Goal: Task Accomplishment & Management: Manage account settings

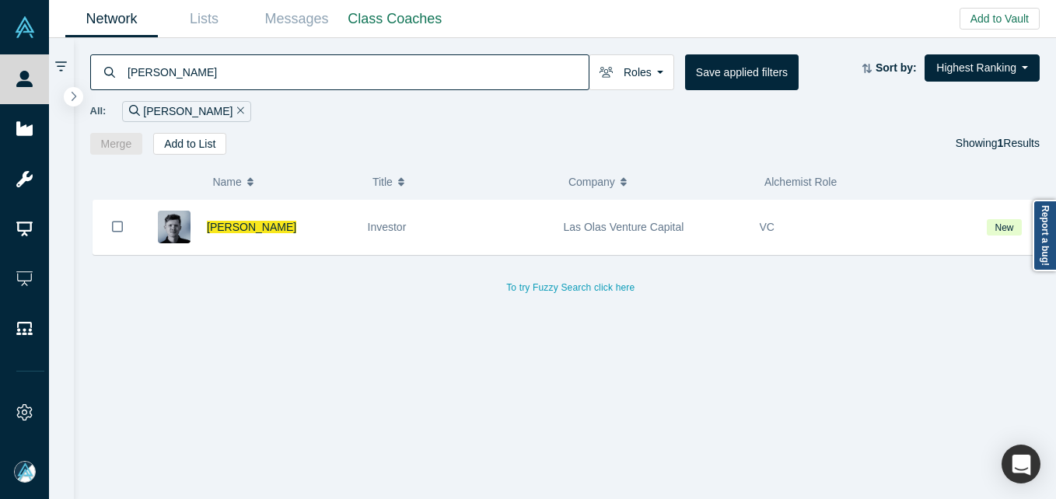
click at [173, 71] on input "[PERSON_NAME]" at bounding box center [357, 72] width 463 height 37
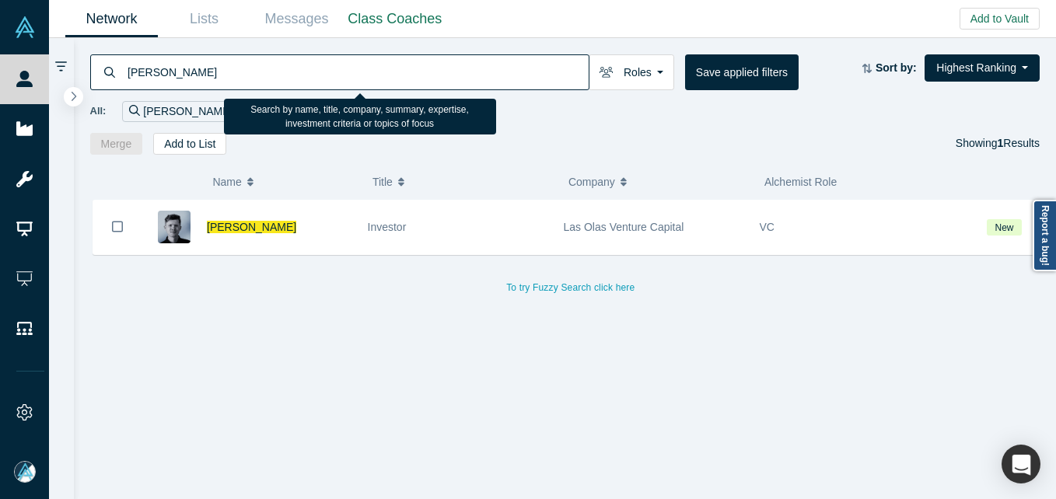
click at [173, 71] on input "[PERSON_NAME]" at bounding box center [357, 72] width 463 height 37
paste input "[PERSON_NAME]"
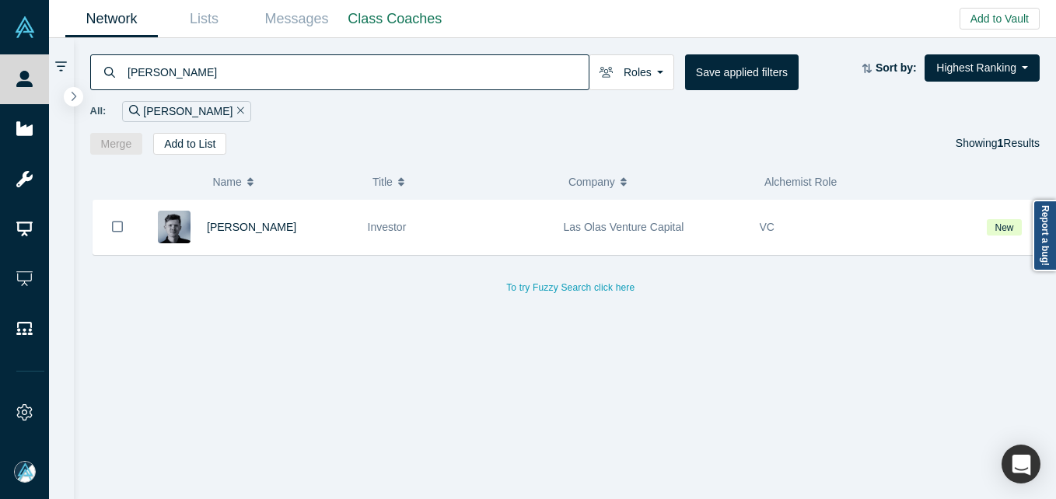
type input "[PERSON_NAME]"
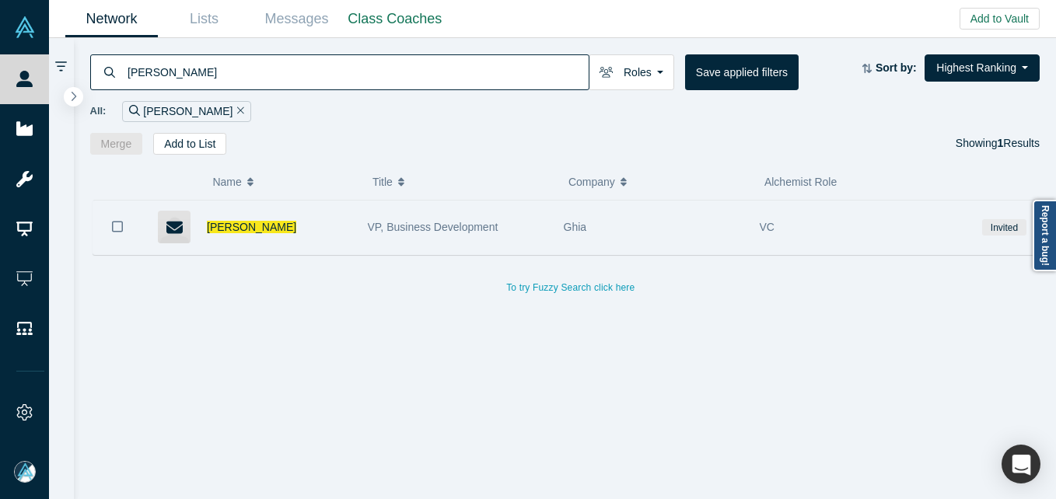
drag, startPoint x: 252, startPoint y: 259, endPoint x: 255, endPoint y: 246, distance: 12.8
click at [253, 253] on div "[PERSON_NAME] VP, Business Development Ghia VC Invited To try Fuzzy Search clic…" at bounding box center [571, 249] width 962 height 98
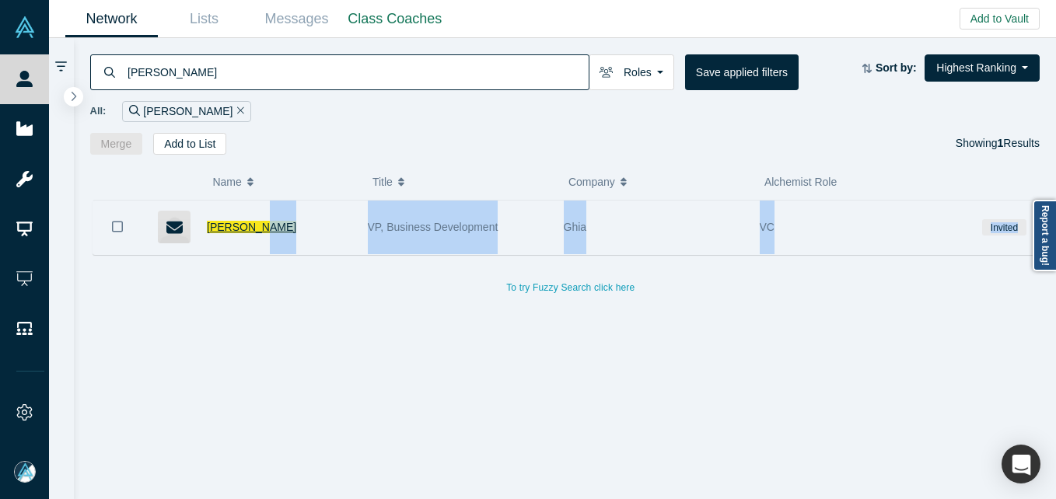
drag, startPoint x: 255, startPoint y: 246, endPoint x: 258, endPoint y: 223, distance: 23.5
click at [258, 223] on span "[PERSON_NAME]" at bounding box center [251, 227] width 89 height 12
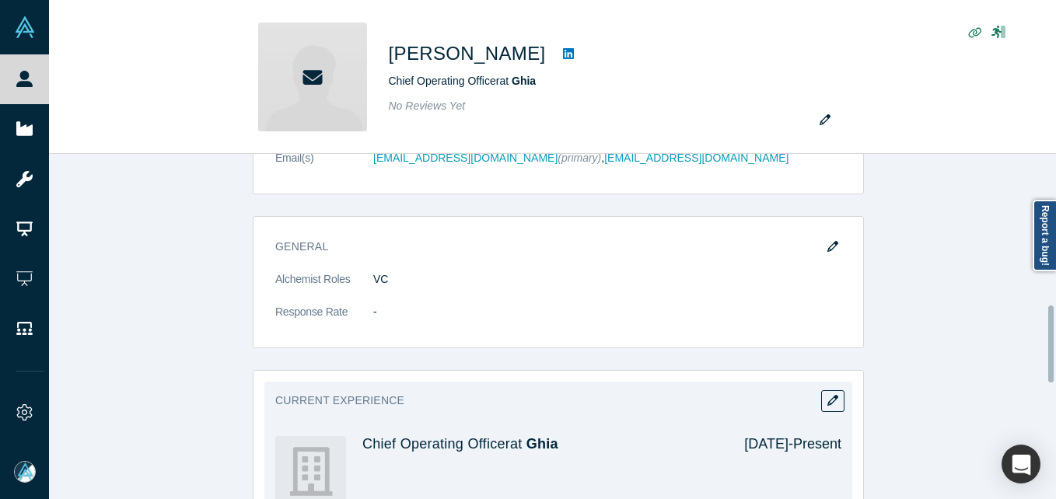
scroll to position [718, 0]
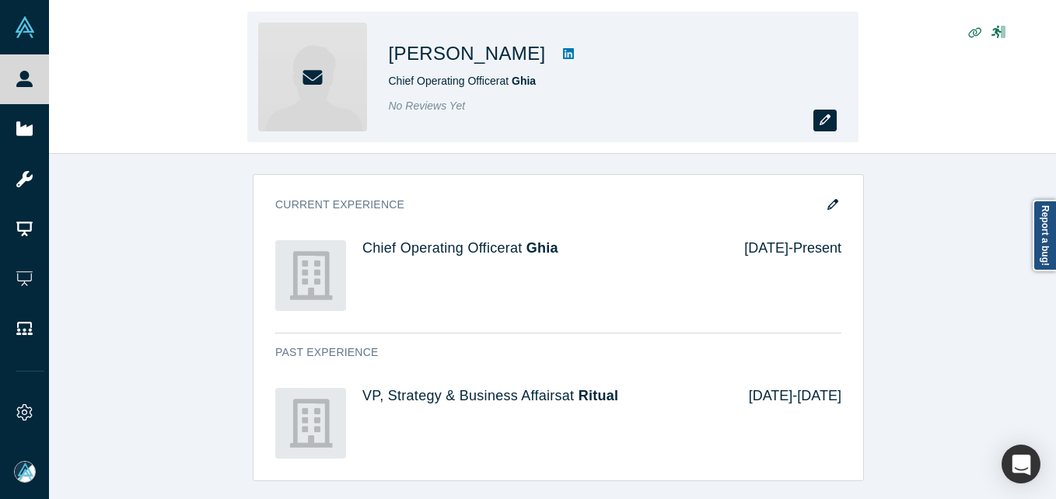
click at [823, 120] on icon "button" at bounding box center [824, 119] width 11 height 11
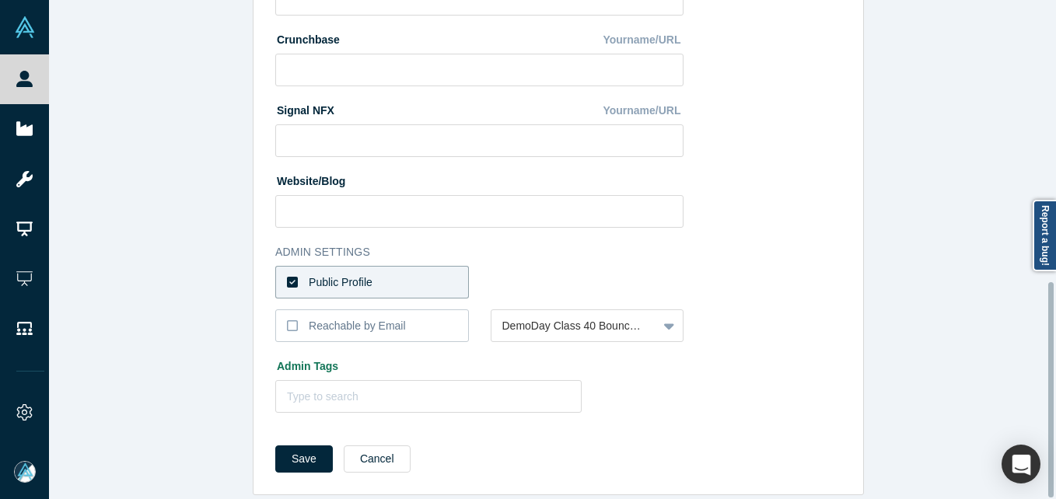
scroll to position [654, 0]
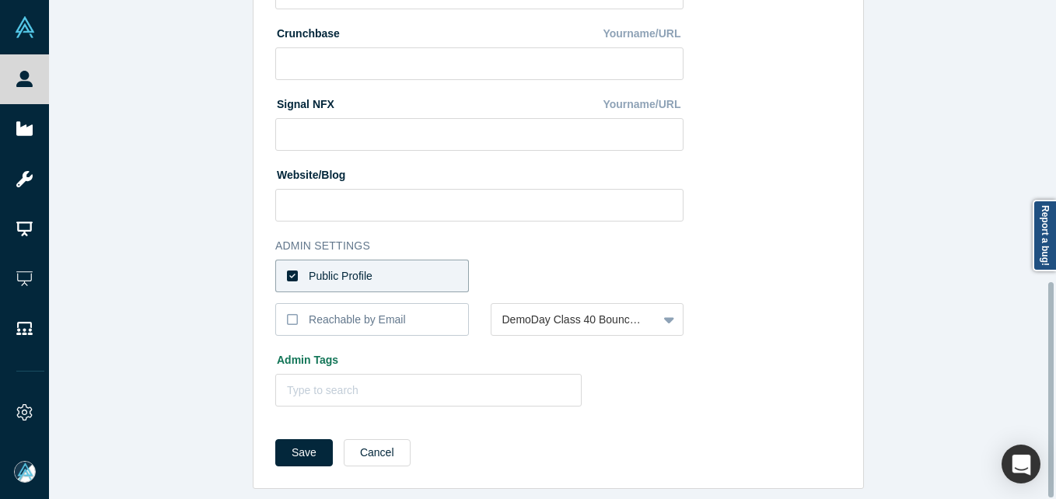
drag, startPoint x: 382, startPoint y: 259, endPoint x: 445, endPoint y: 260, distance: 63.0
click at [383, 260] on label "Public Profile" at bounding box center [372, 276] width 194 height 33
click at [0, 0] on input "Public Profile" at bounding box center [0, 0] width 0 height 0
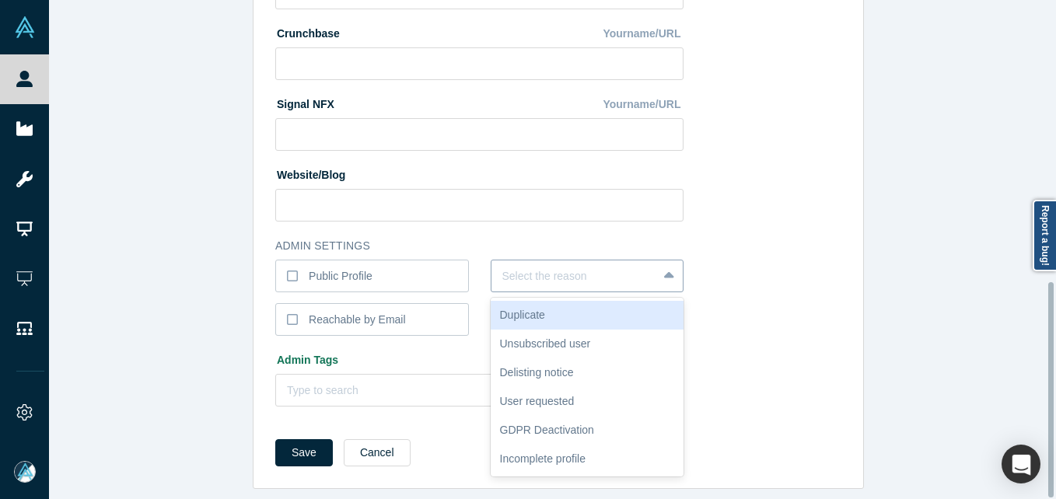
click at [561, 267] on div at bounding box center [574, 276] width 145 height 19
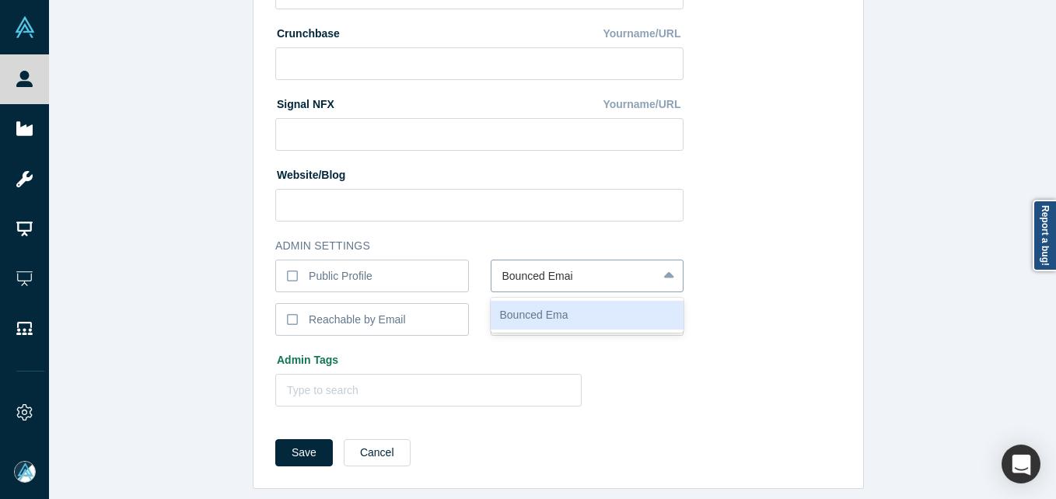
type input "Bounced Email"
click at [275, 439] on button "Save" at bounding box center [304, 452] width 58 height 27
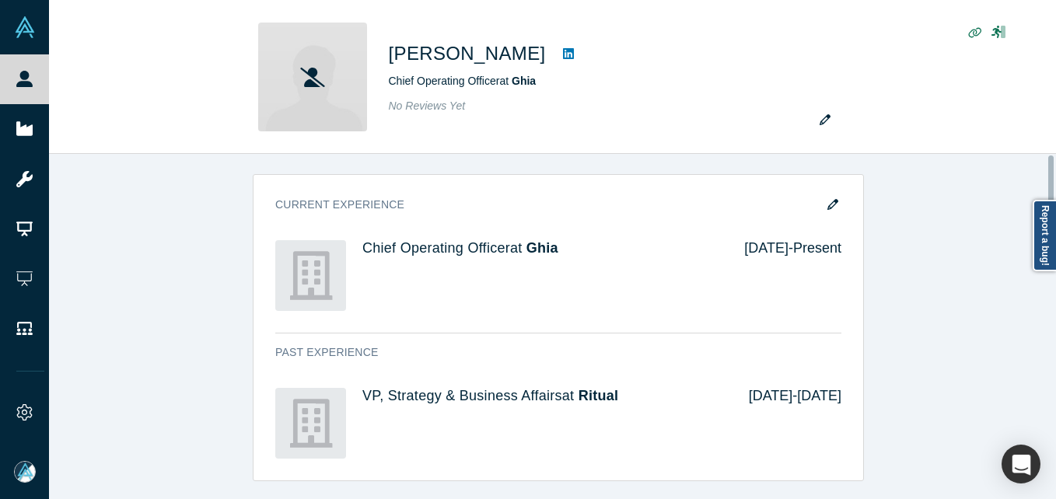
scroll to position [0, 0]
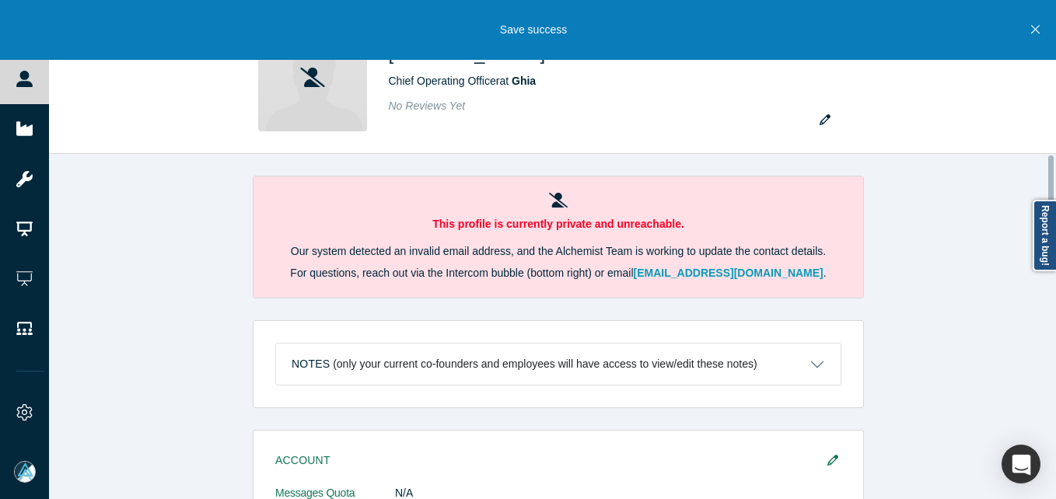
drag, startPoint x: 25, startPoint y: 72, endPoint x: 65, endPoint y: 5, distance: 77.1
click at [25, 72] on icon at bounding box center [24, 79] width 16 height 16
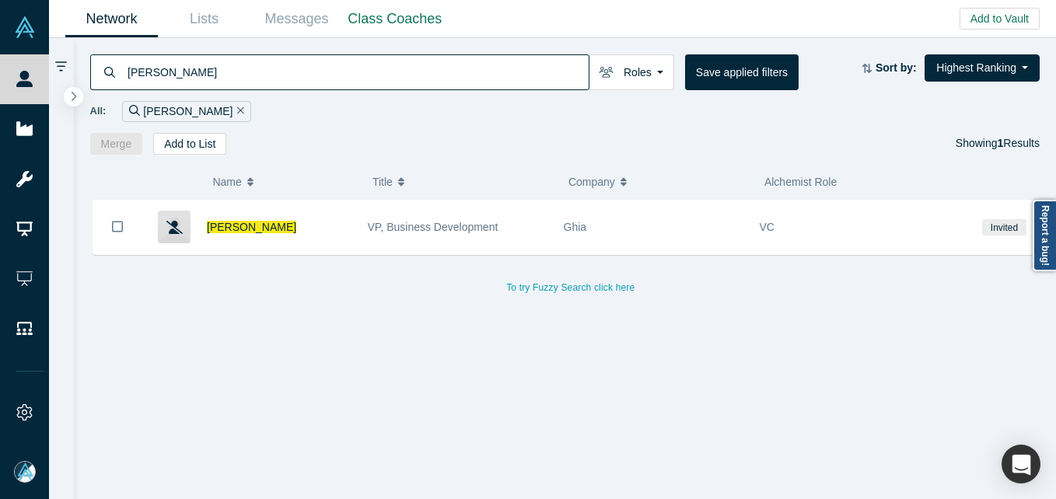
click at [295, 73] on input "[PERSON_NAME]" at bounding box center [357, 72] width 463 height 37
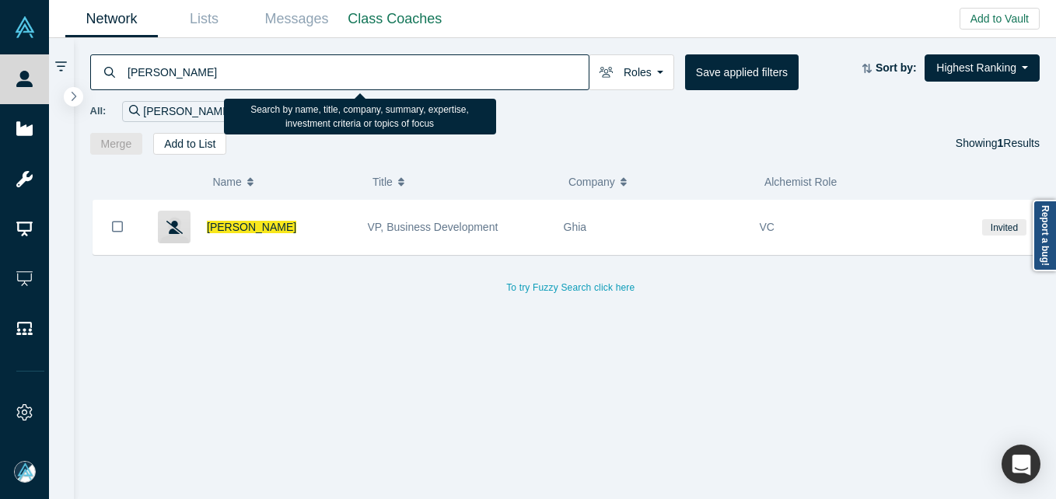
click at [295, 73] on input "[PERSON_NAME]" at bounding box center [357, 72] width 463 height 37
paste input "ill [PERSON_NAME]"
click at [295, 73] on input "[PERSON_NAME]" at bounding box center [357, 72] width 463 height 37
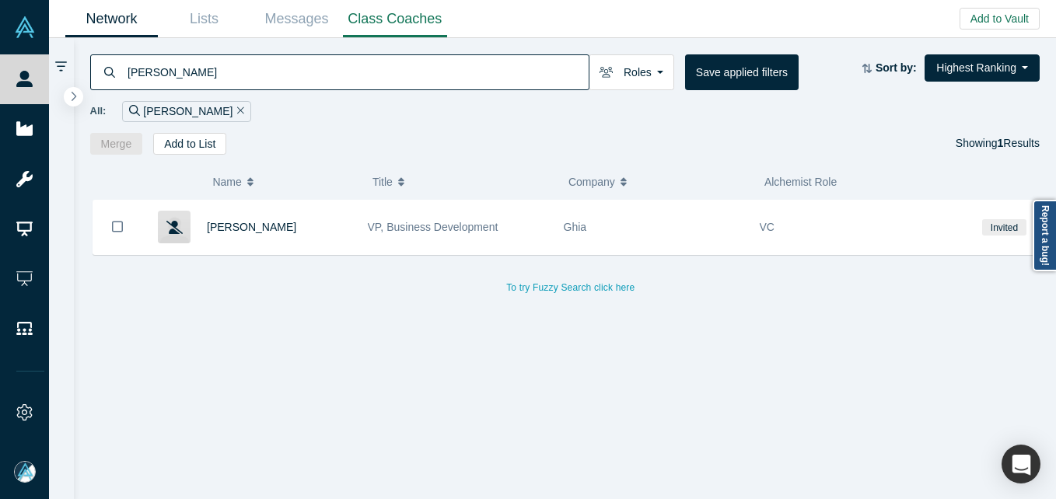
type input "[PERSON_NAME]"
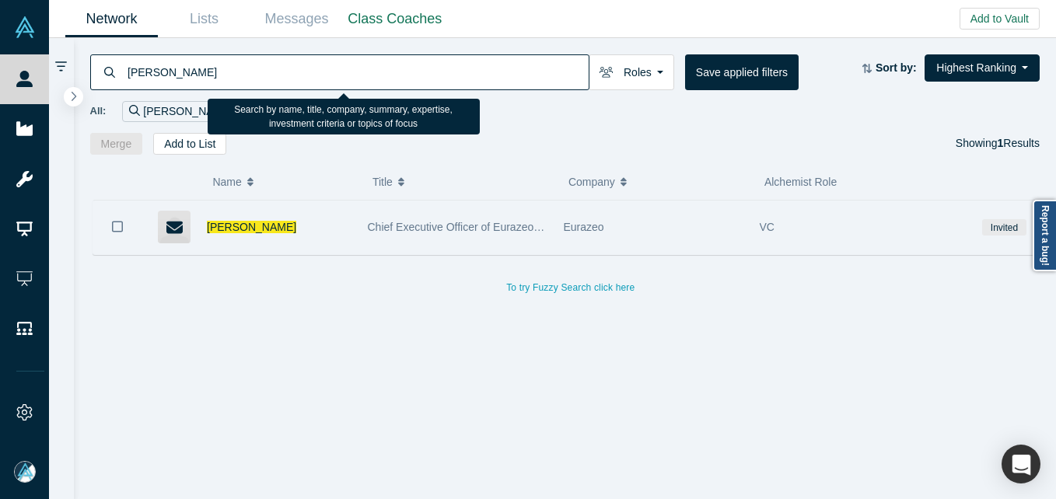
click at [262, 225] on div "[PERSON_NAME]" at bounding box center [279, 228] width 145 height 54
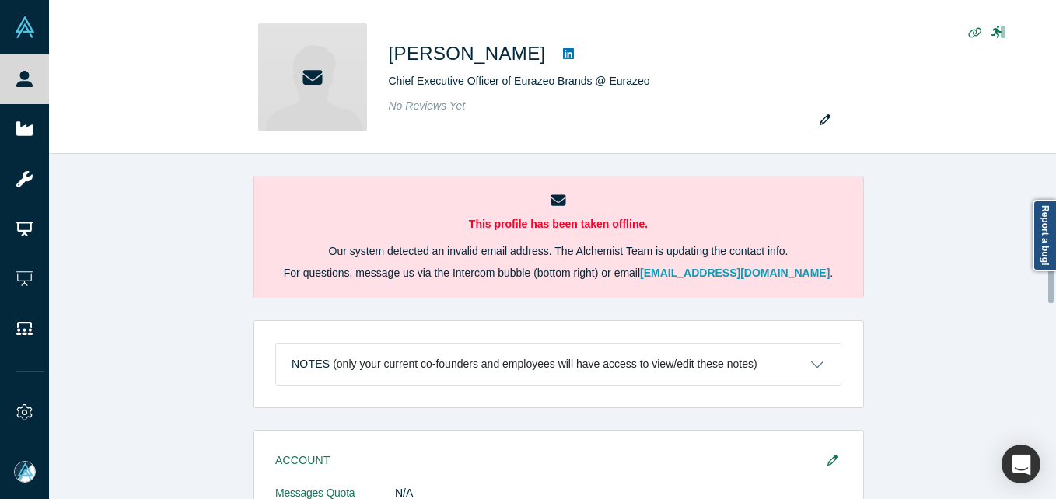
scroll to position [311, 0]
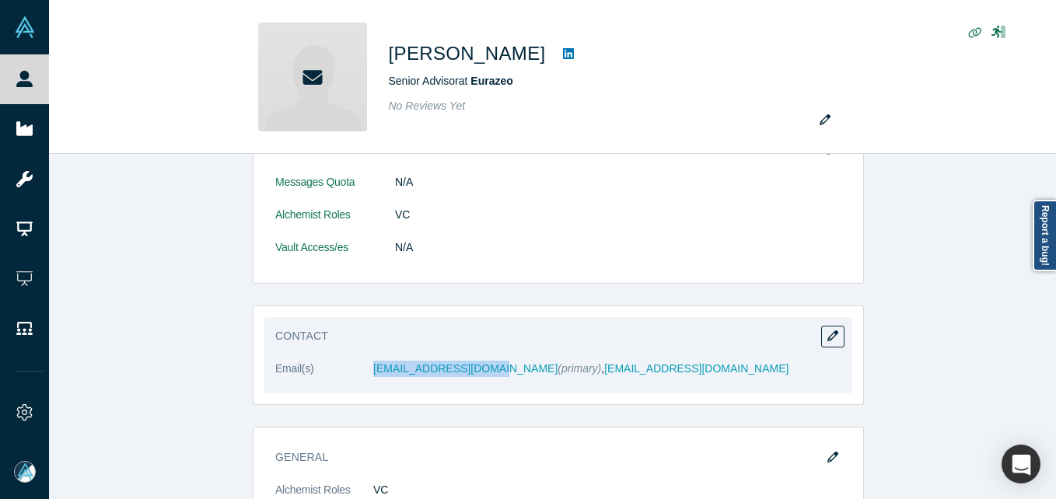
drag, startPoint x: 337, startPoint y: 358, endPoint x: 469, endPoint y: 357, distance: 132.2
click at [469, 364] on div "Contact Email(s) [EMAIL_ADDRESS][DOMAIN_NAME] (primary) , [EMAIL_ADDRESS][DOMAI…" at bounding box center [558, 355] width 588 height 76
copy dl "[EMAIL_ADDRESS][DOMAIN_NAME]"
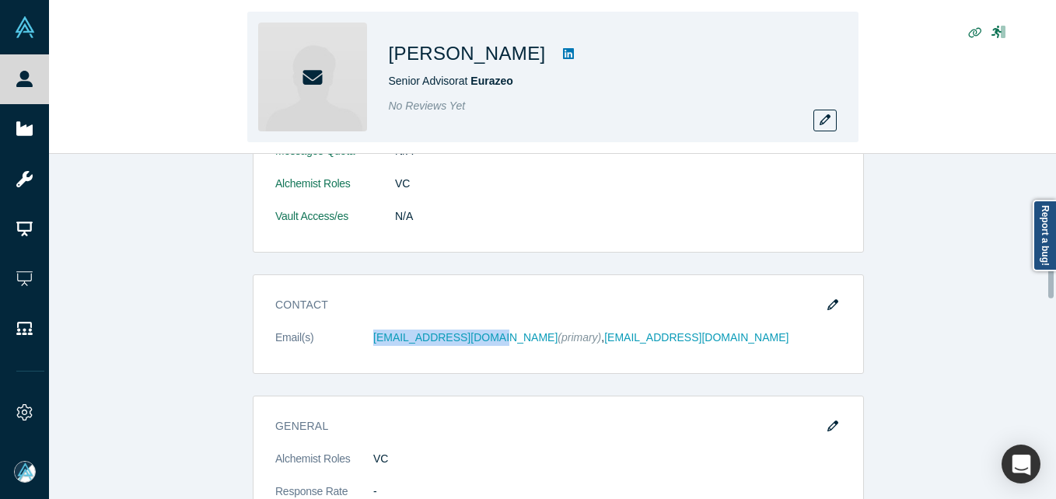
scroll to position [389, 0]
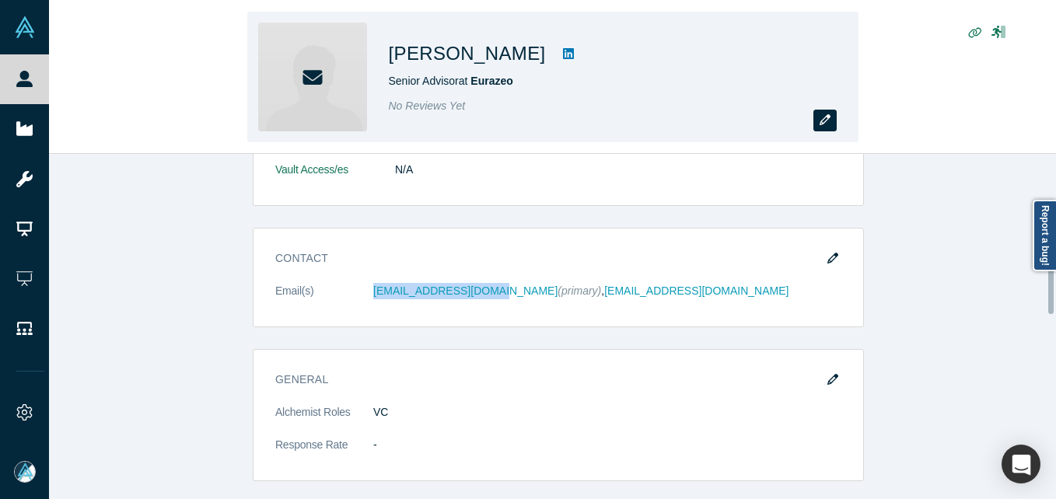
click at [825, 119] on icon "button" at bounding box center [824, 119] width 11 height 11
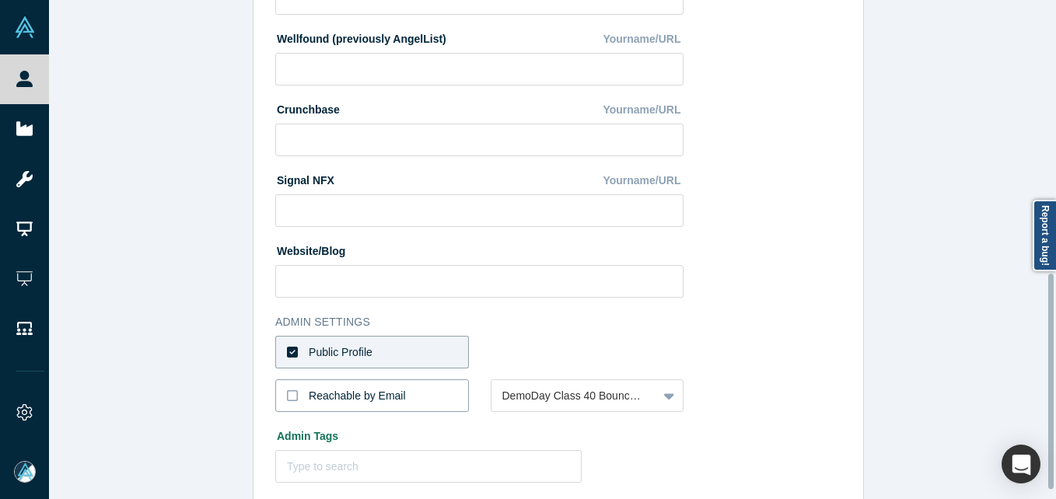
scroll to position [654, 0]
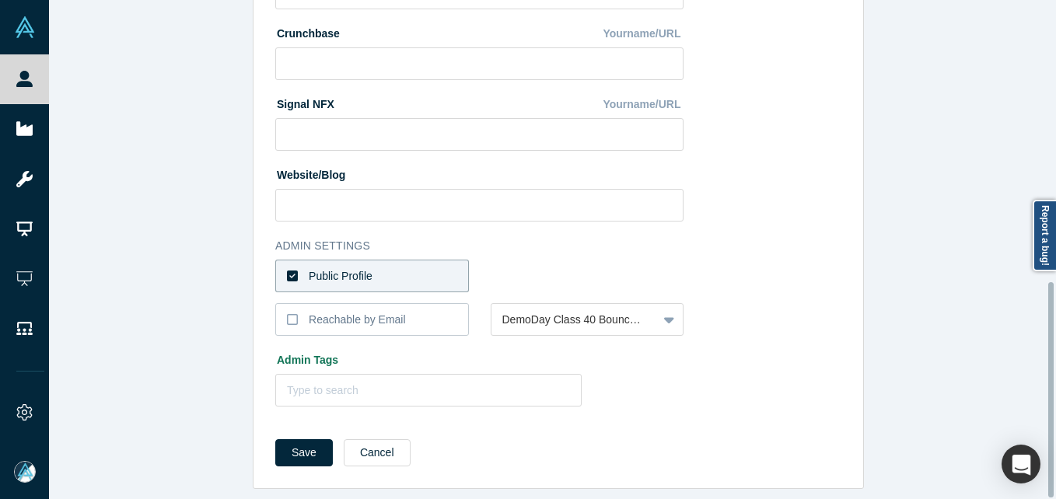
drag, startPoint x: 397, startPoint y: 258, endPoint x: 409, endPoint y: 254, distance: 12.3
click at [397, 260] on label "Public Profile" at bounding box center [372, 276] width 194 height 33
click at [0, 0] on input "Public Profile" at bounding box center [0, 0] width 0 height 0
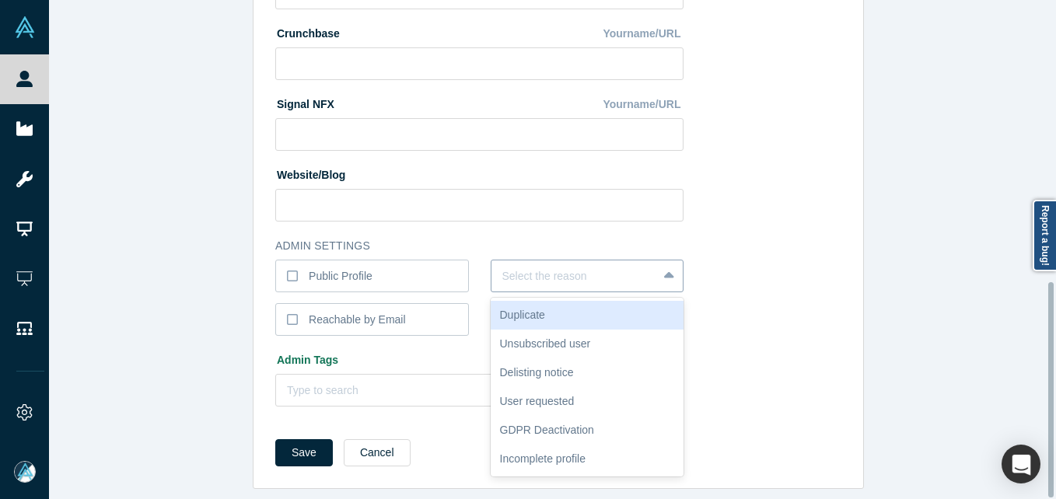
click at [554, 267] on div at bounding box center [574, 276] width 145 height 19
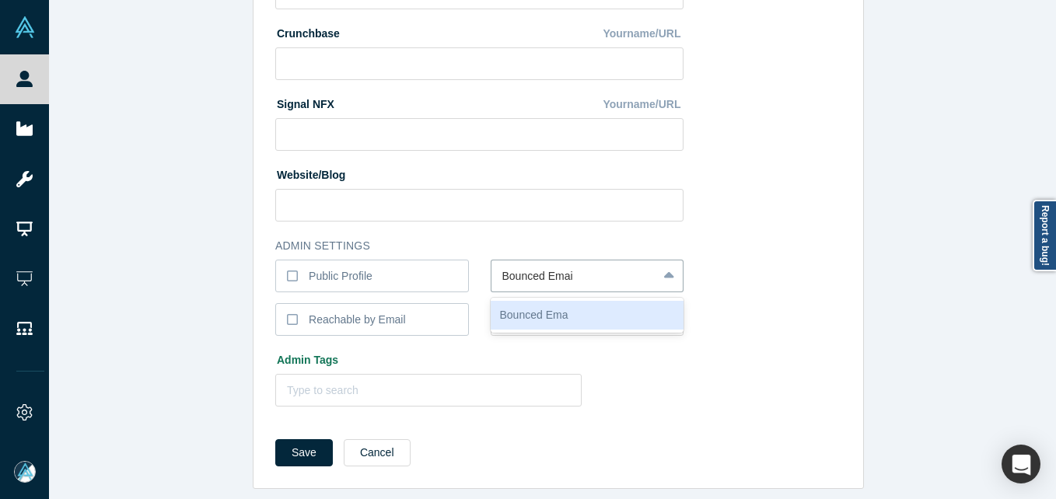
type input "Bounced Email"
click at [275, 439] on button "Save" at bounding box center [304, 452] width 58 height 27
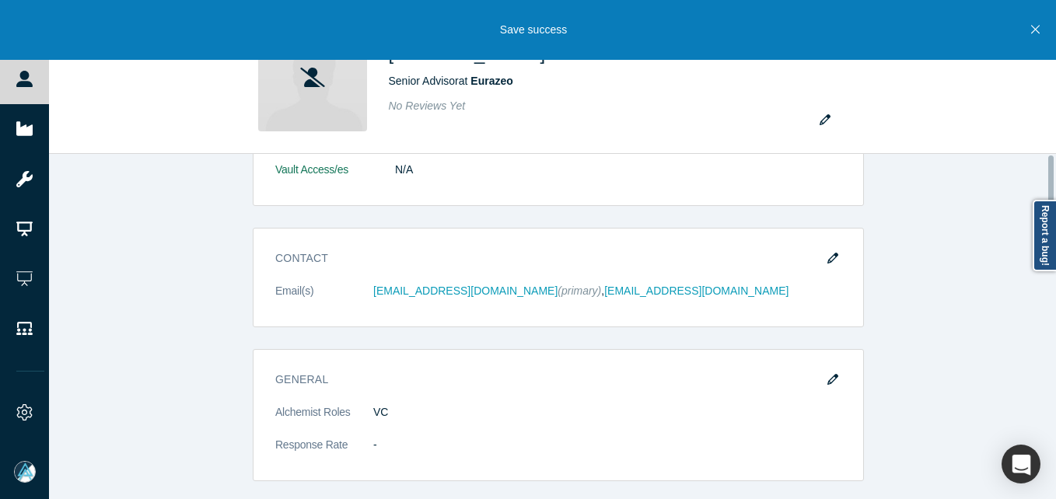
scroll to position [0, 0]
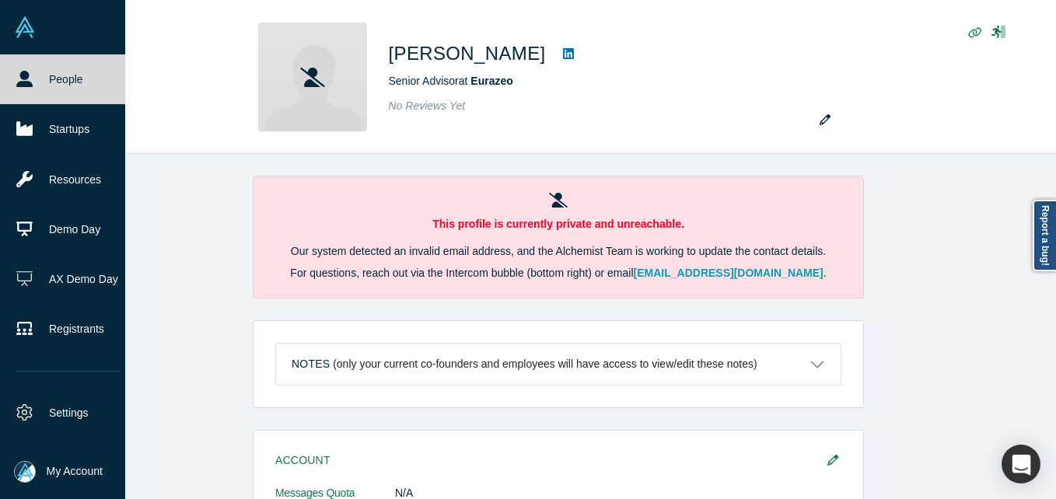
click at [4, 67] on link "People" at bounding box center [68, 79] width 137 height 50
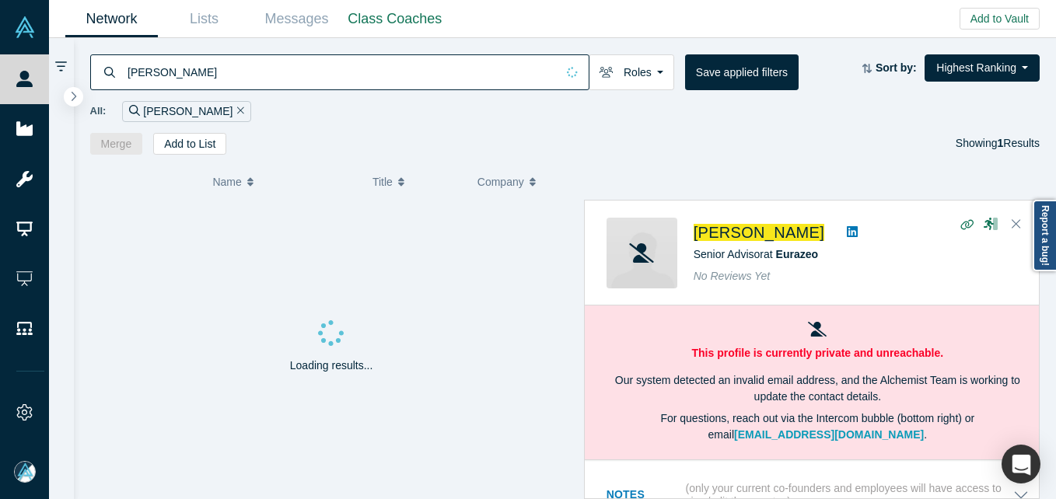
click at [230, 95] on div "All: [PERSON_NAME]" at bounding box center [565, 106] width 950 height 32
drag, startPoint x: 230, startPoint y: 89, endPoint x: 232, endPoint y: 77, distance: 12.5
click at [230, 89] on input "[PERSON_NAME]" at bounding box center [341, 72] width 430 height 37
click at [232, 77] on input "[PERSON_NAME]" at bounding box center [341, 72] width 430 height 37
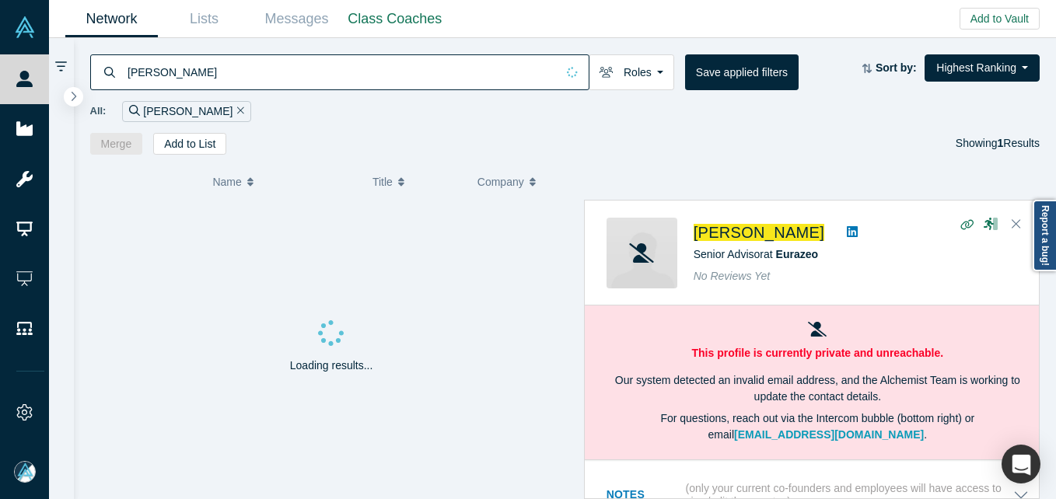
click at [232, 77] on input "[PERSON_NAME]" at bounding box center [341, 72] width 430 height 37
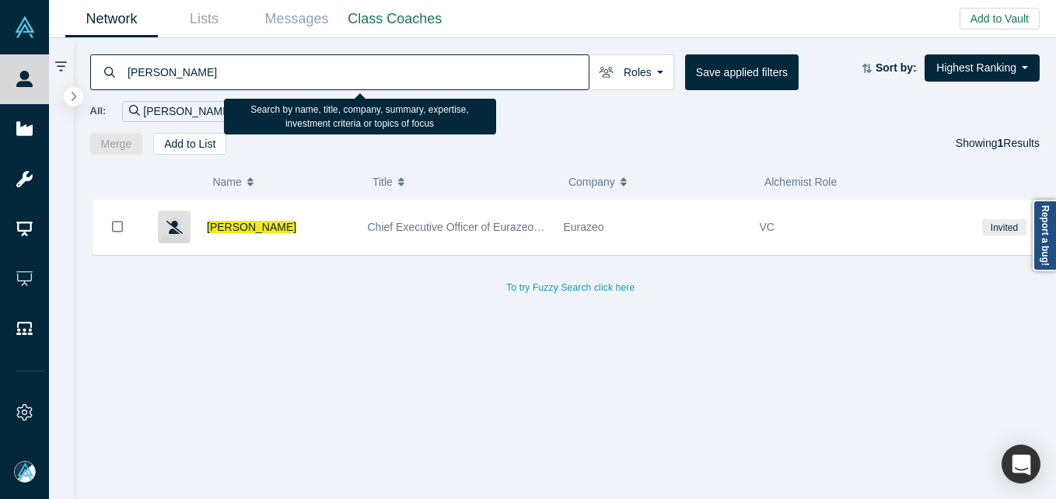
click at [232, 77] on input "[PERSON_NAME]" at bounding box center [357, 72] width 463 height 37
paste input "[PERSON_NAME]"
type input "[PERSON_NAME]"
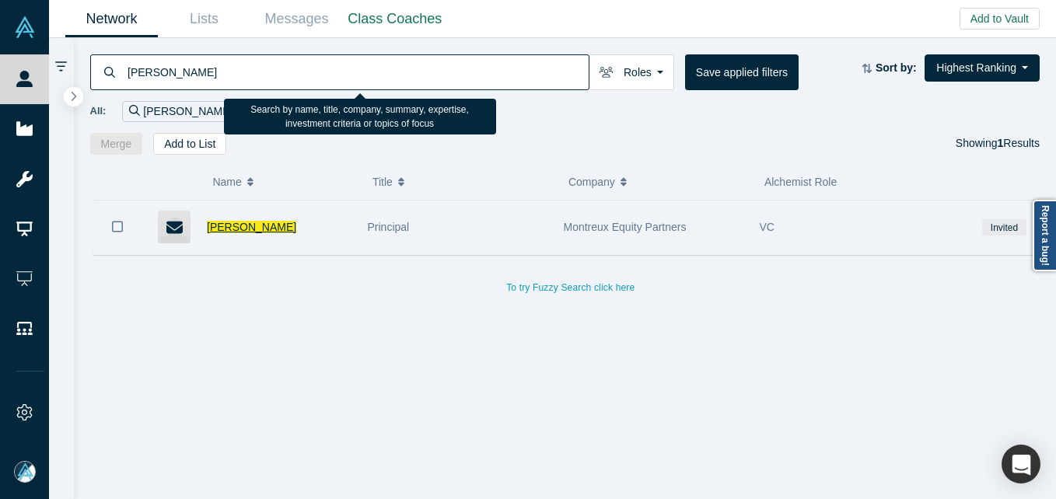
click at [226, 228] on span "[PERSON_NAME]" at bounding box center [251, 227] width 89 height 12
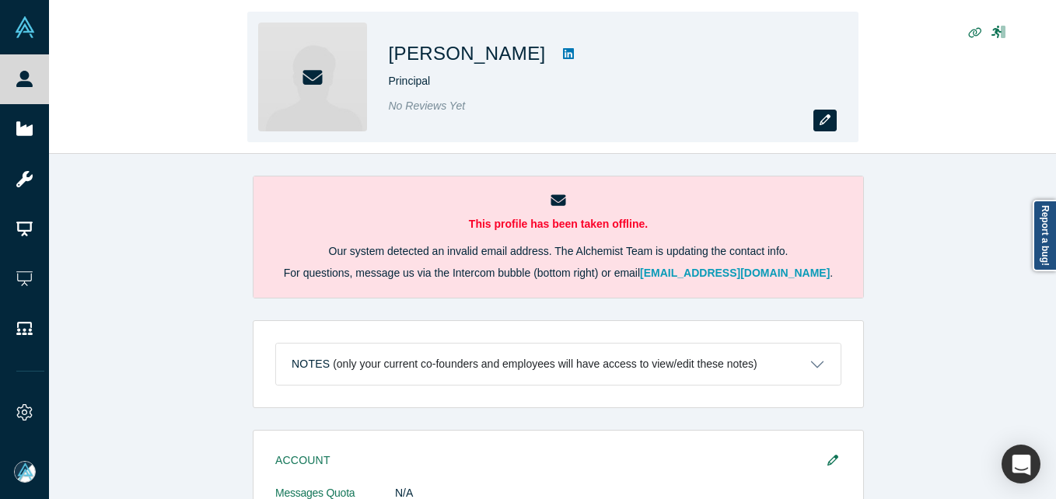
click at [836, 117] on button "button" at bounding box center [824, 121] width 23 height 22
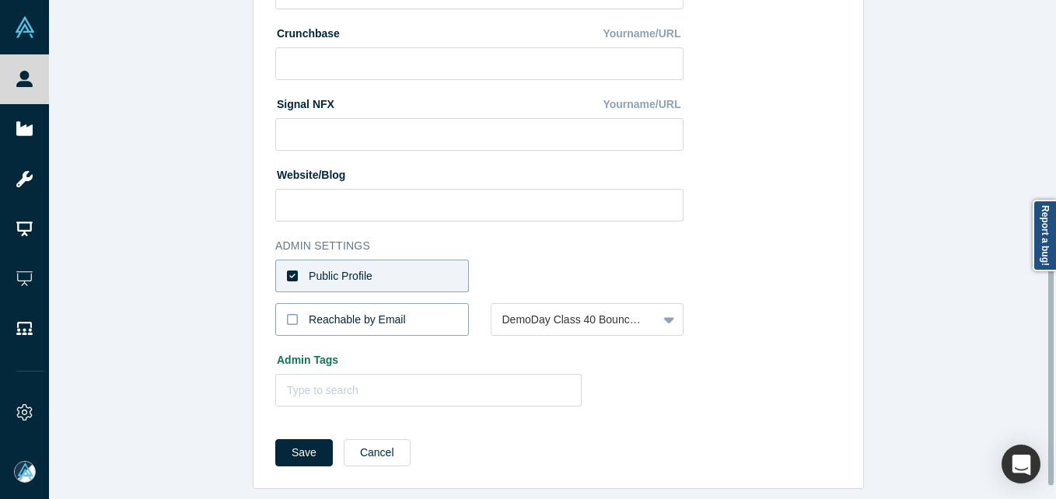
scroll to position [654, 0]
click at [419, 264] on label "Public Profile" at bounding box center [372, 276] width 194 height 33
click at [0, 0] on input "Public Profile" at bounding box center [0, 0] width 0 height 0
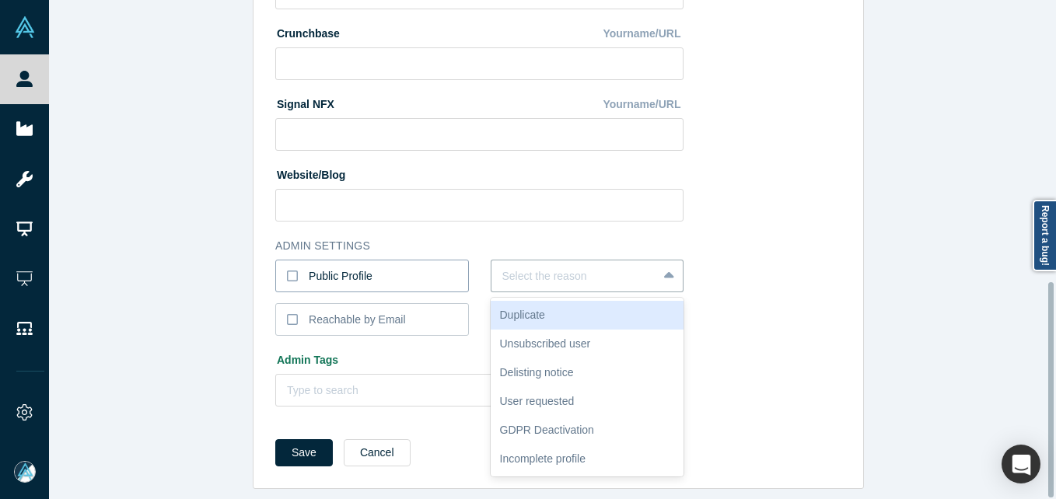
click at [577, 273] on div at bounding box center [574, 276] width 145 height 19
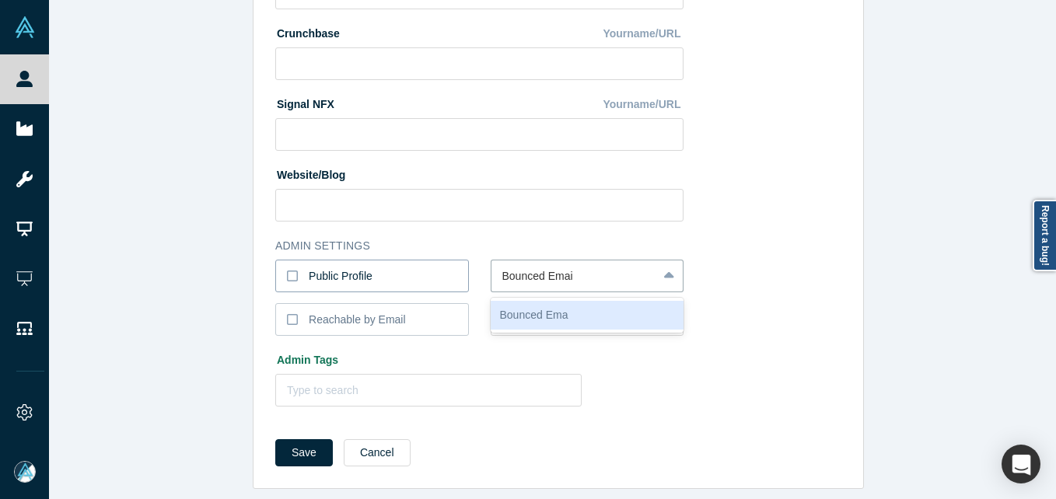
type input "Bounced Email"
click at [275, 439] on button "Save" at bounding box center [304, 452] width 58 height 27
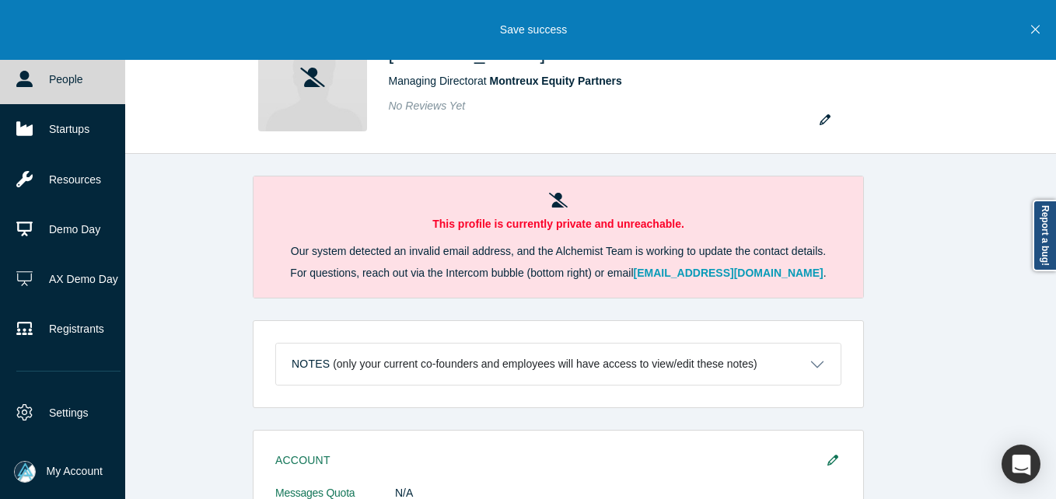
drag, startPoint x: 21, startPoint y: 103, endPoint x: 26, endPoint y: 95, distance: 10.1
click at [23, 104] on link "Startups" at bounding box center [68, 129] width 137 height 50
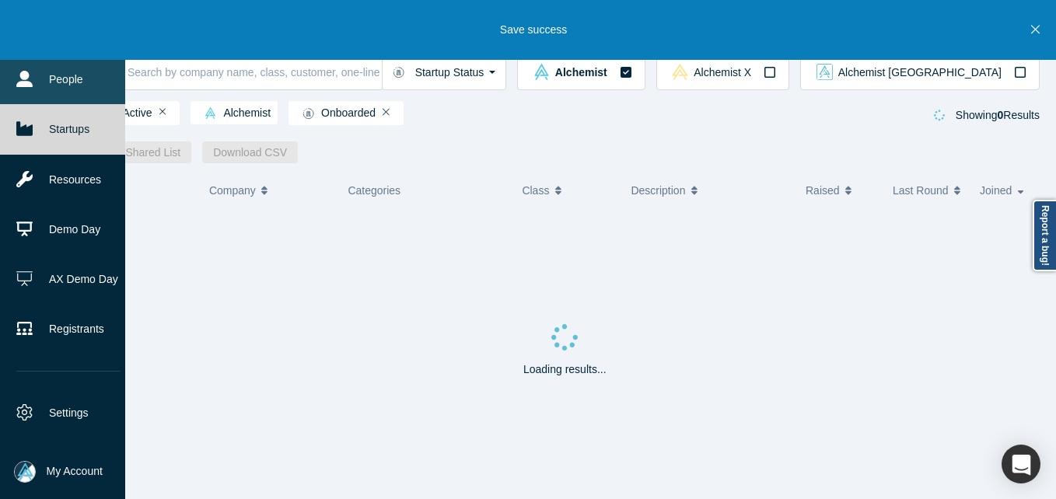
click at [35, 87] on link "People" at bounding box center [68, 79] width 137 height 50
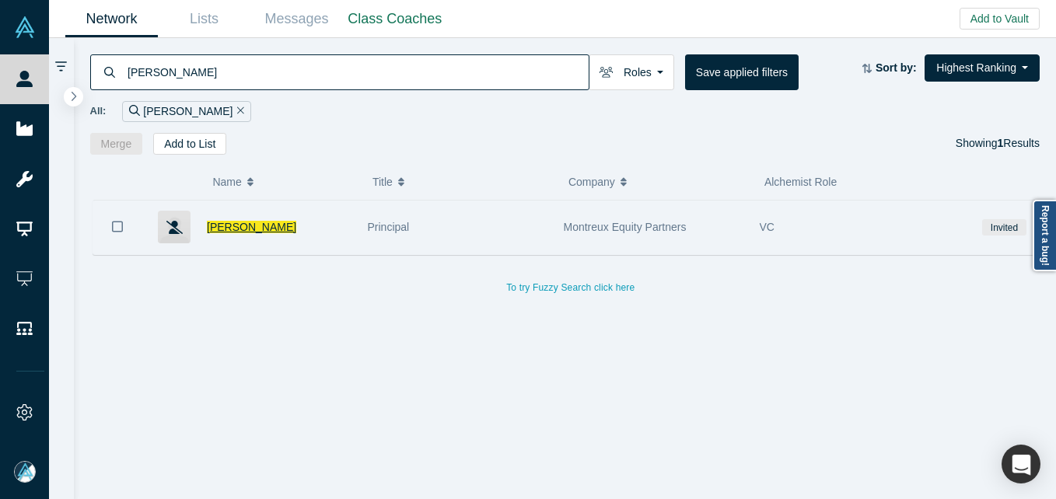
click at [232, 227] on span "[PERSON_NAME]" at bounding box center [251, 227] width 89 height 12
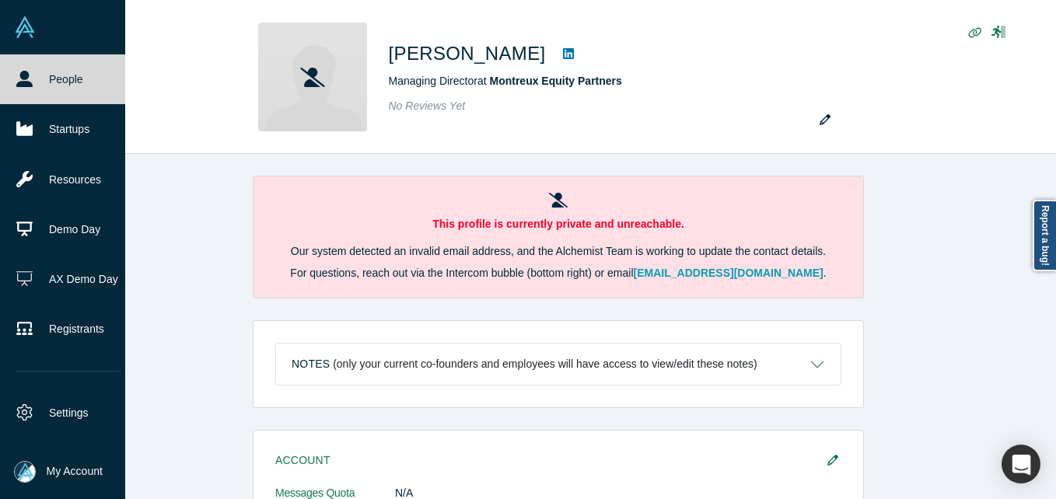
click at [37, 89] on link "People" at bounding box center [68, 79] width 137 height 50
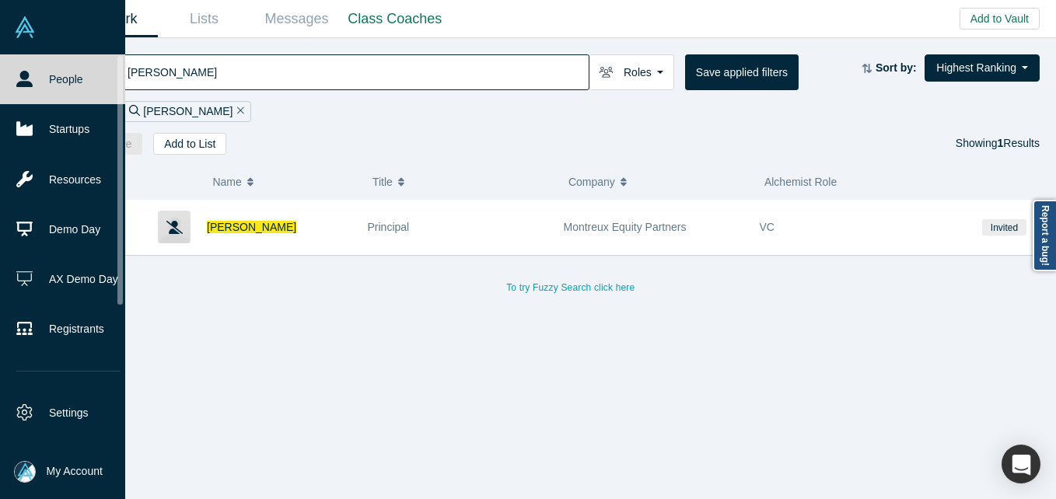
click at [36, 54] on link "People" at bounding box center [68, 79] width 137 height 50
